Goal: Task Accomplishment & Management: Manage account settings

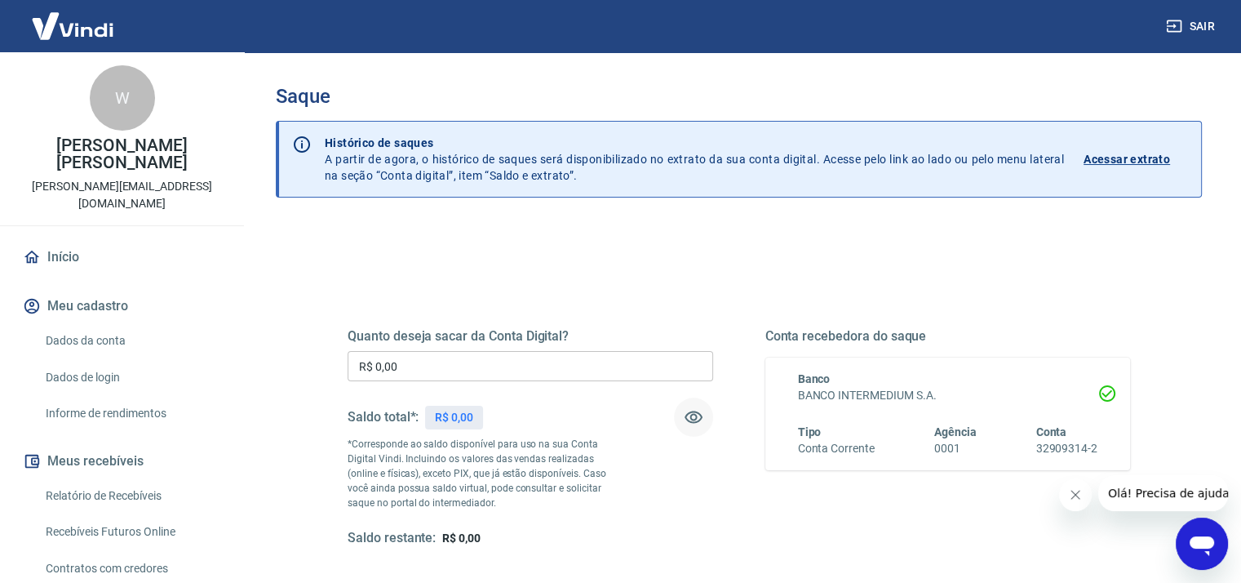
click at [694, 421] on icon "button" at bounding box center [694, 417] width 18 height 12
click at [694, 421] on icon "button" at bounding box center [694, 418] width 18 height 16
click at [1079, 497] on icon "Fechar mensagem da empresa" at bounding box center [1075, 494] width 13 height 13
